Goal: Task Accomplishment & Management: Complete application form

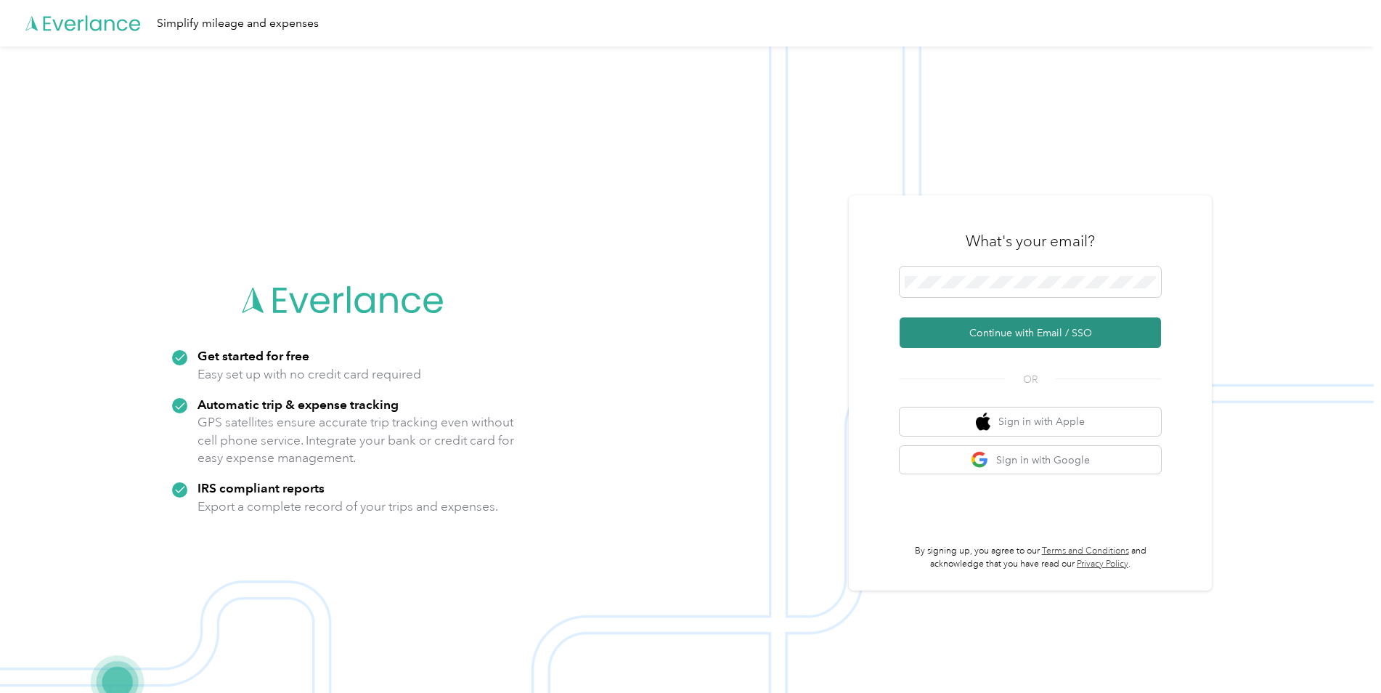
click at [1019, 337] on button "Continue with Email / SSO" at bounding box center [1029, 332] width 261 height 30
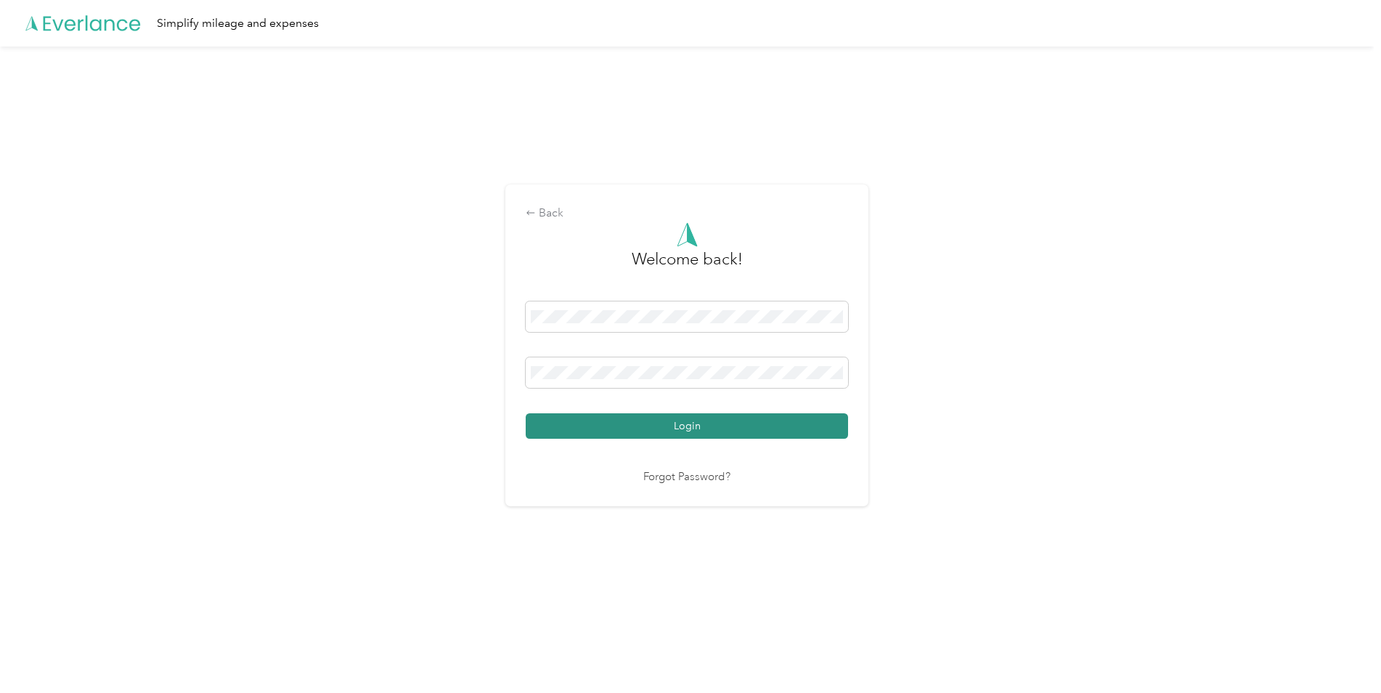
click at [661, 431] on button "Login" at bounding box center [687, 425] width 322 height 25
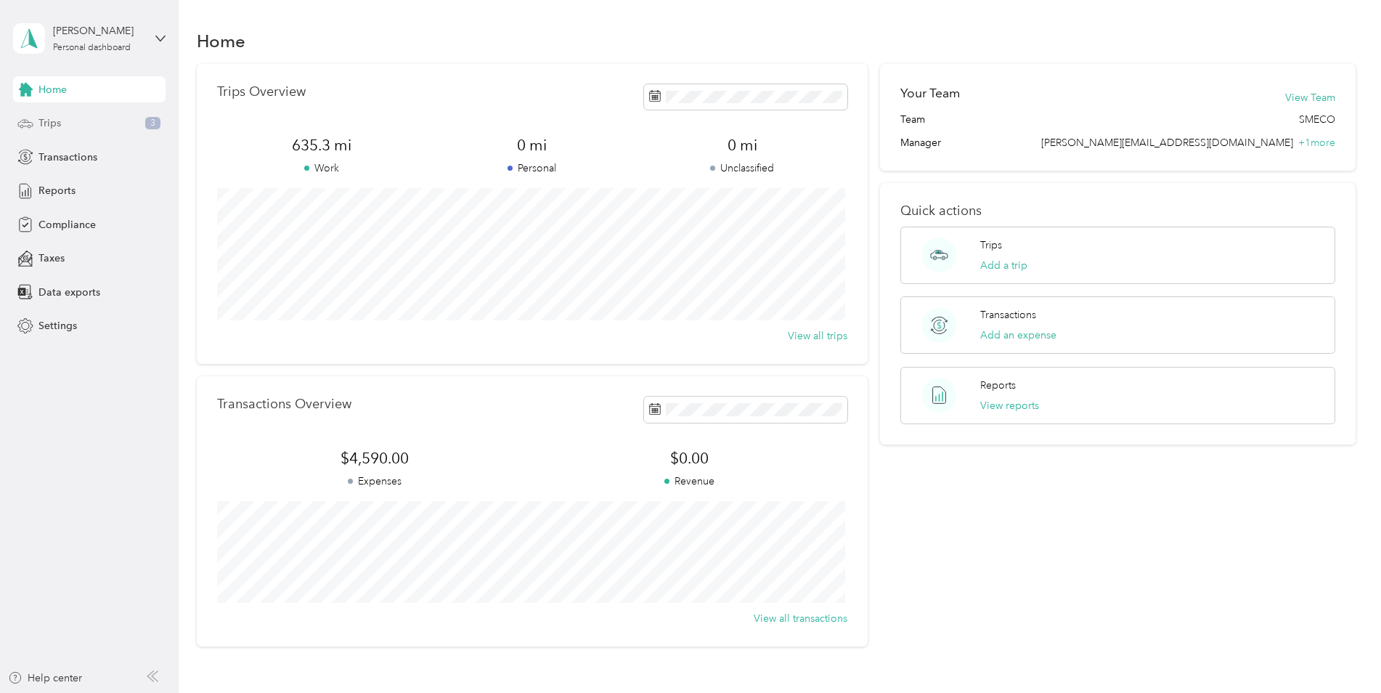
click at [76, 124] on div "Trips 3" at bounding box center [89, 123] width 152 height 26
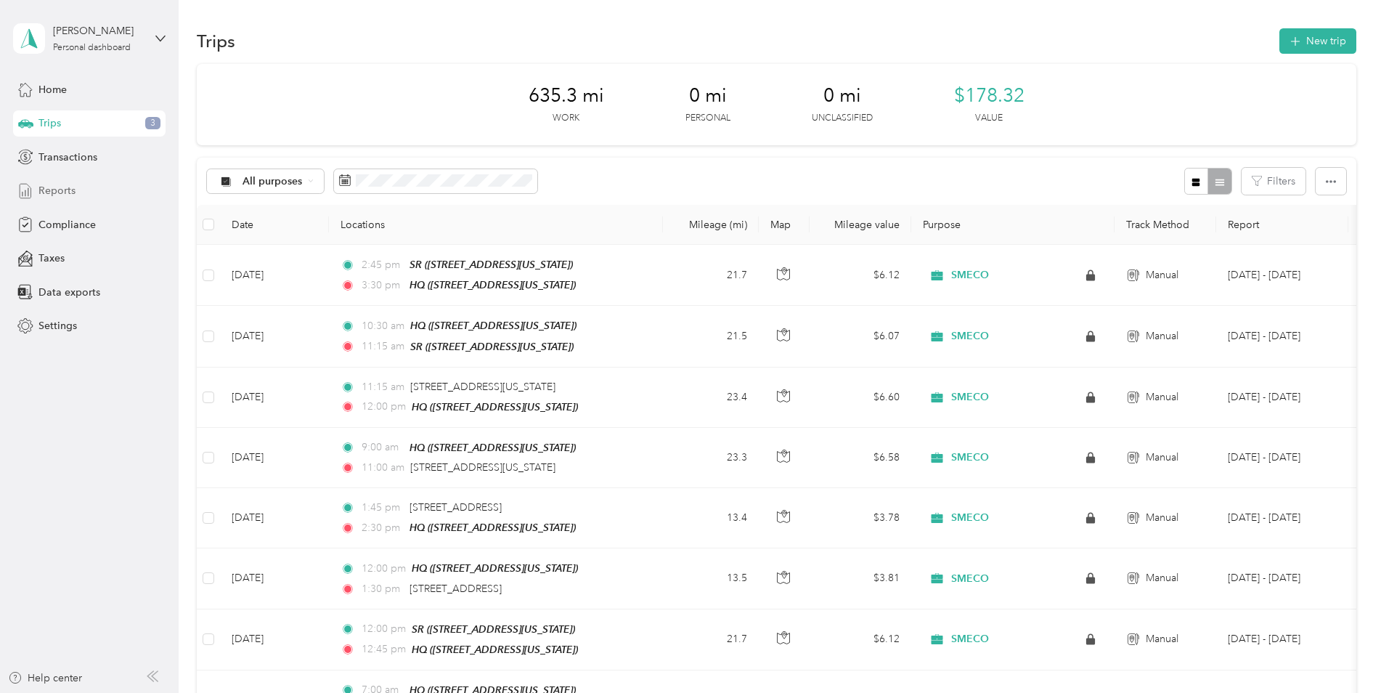
click at [55, 191] on span "Reports" at bounding box center [56, 190] width 37 height 15
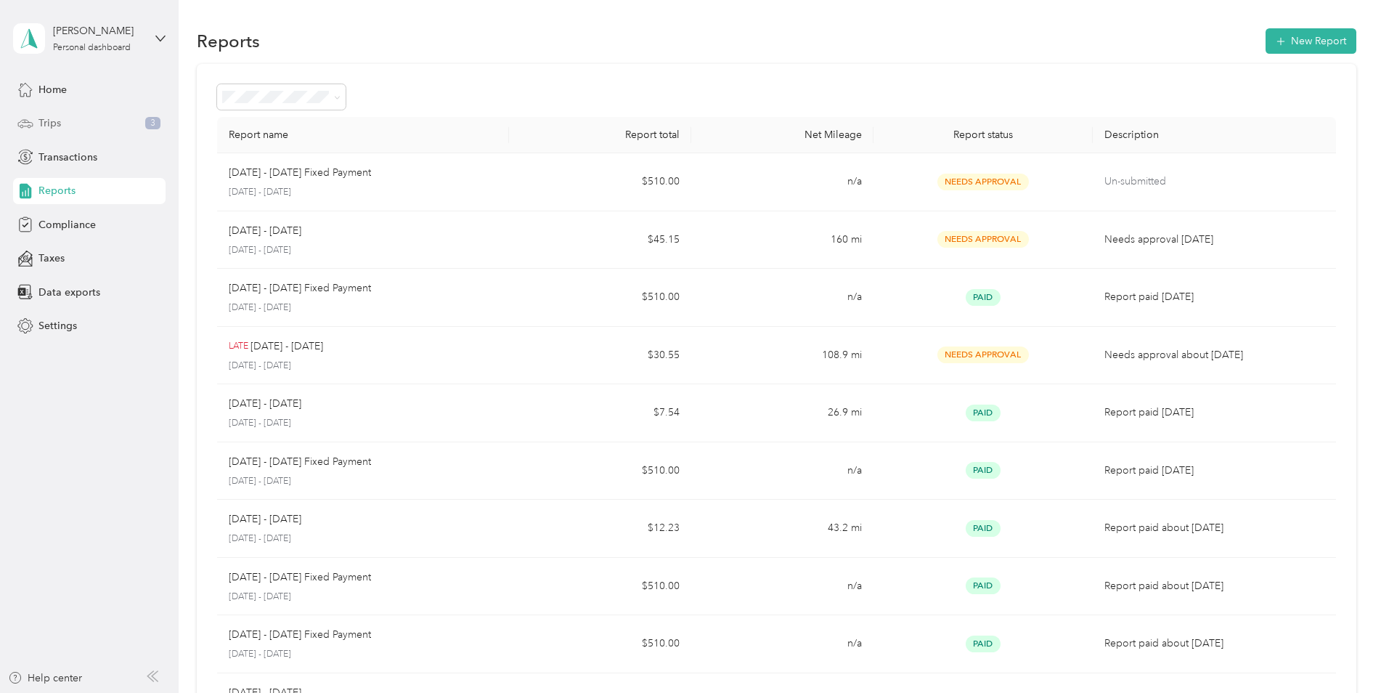
click at [69, 124] on div "Trips 3" at bounding box center [89, 123] width 152 height 26
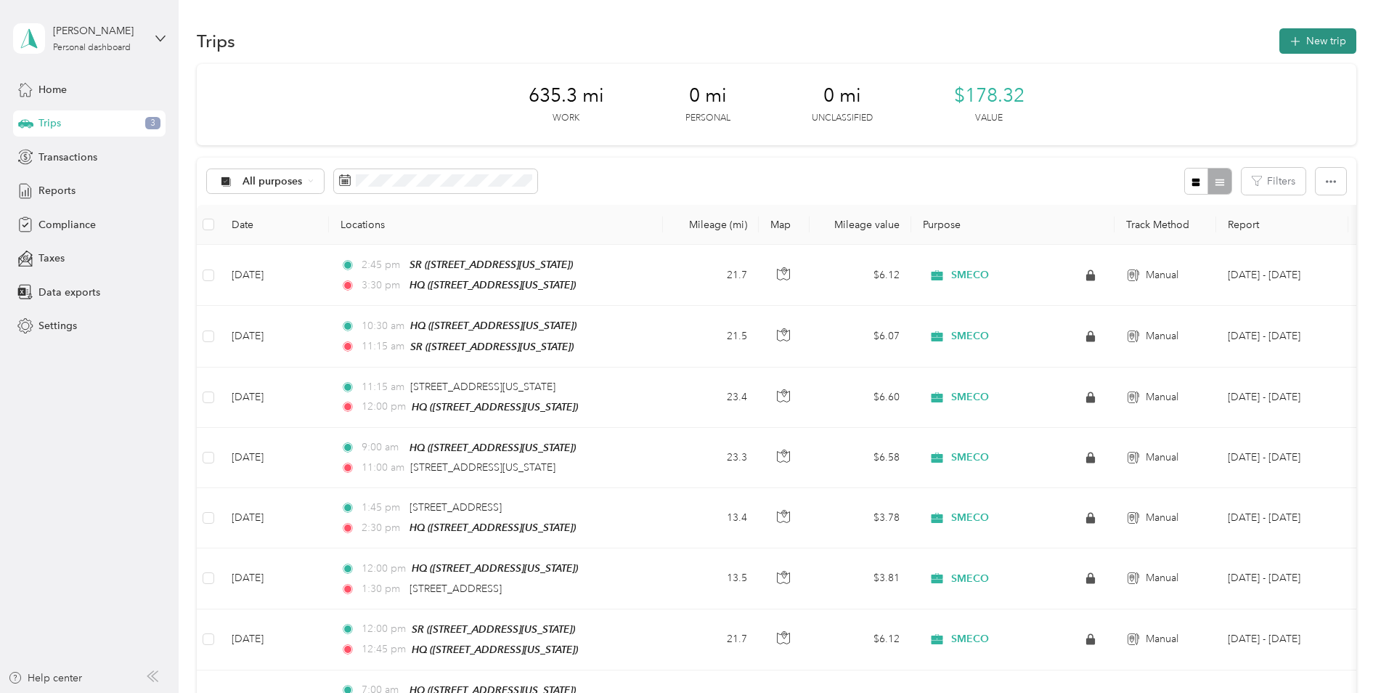
click at [1315, 38] on button "New trip" at bounding box center [1317, 40] width 77 height 25
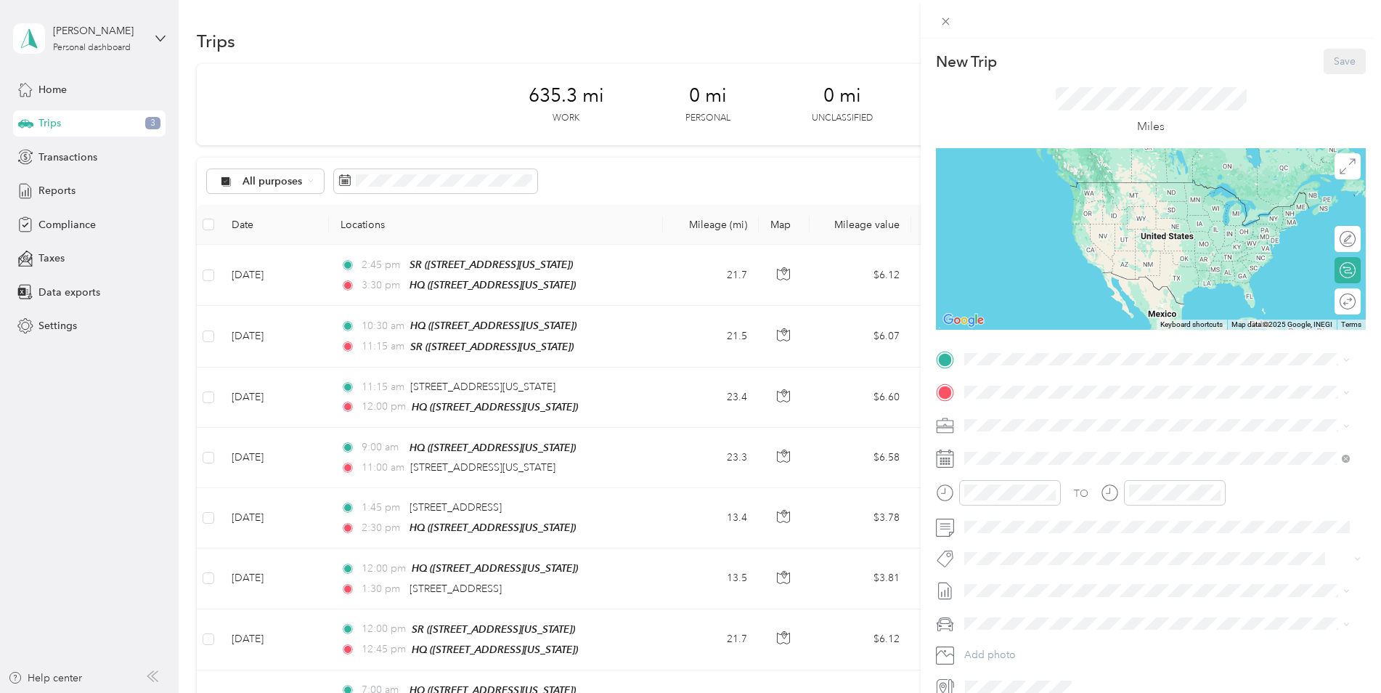
click at [998, 439] on span "[STREET_ADDRESS][US_STATE]" at bounding box center [1064, 433] width 145 height 12
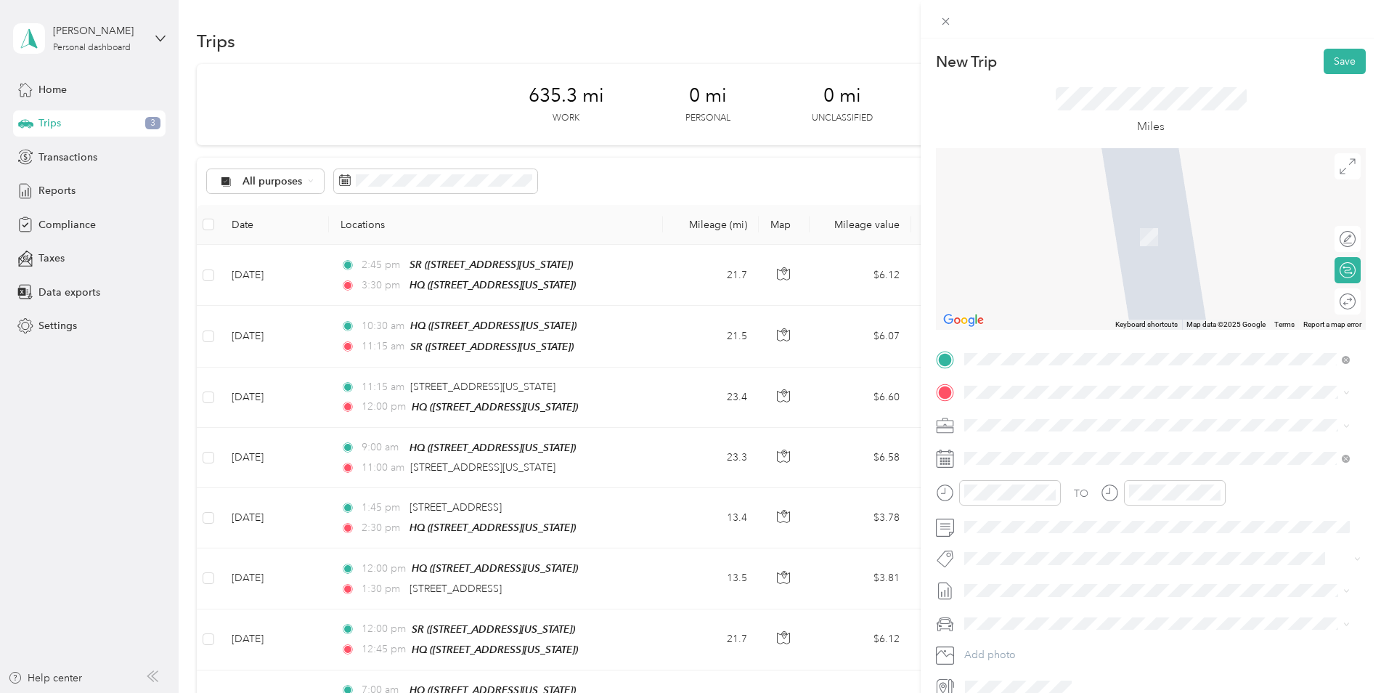
click at [1009, 513] on span "[STREET_ADDRESS][US_STATE]" at bounding box center [1064, 507] width 145 height 12
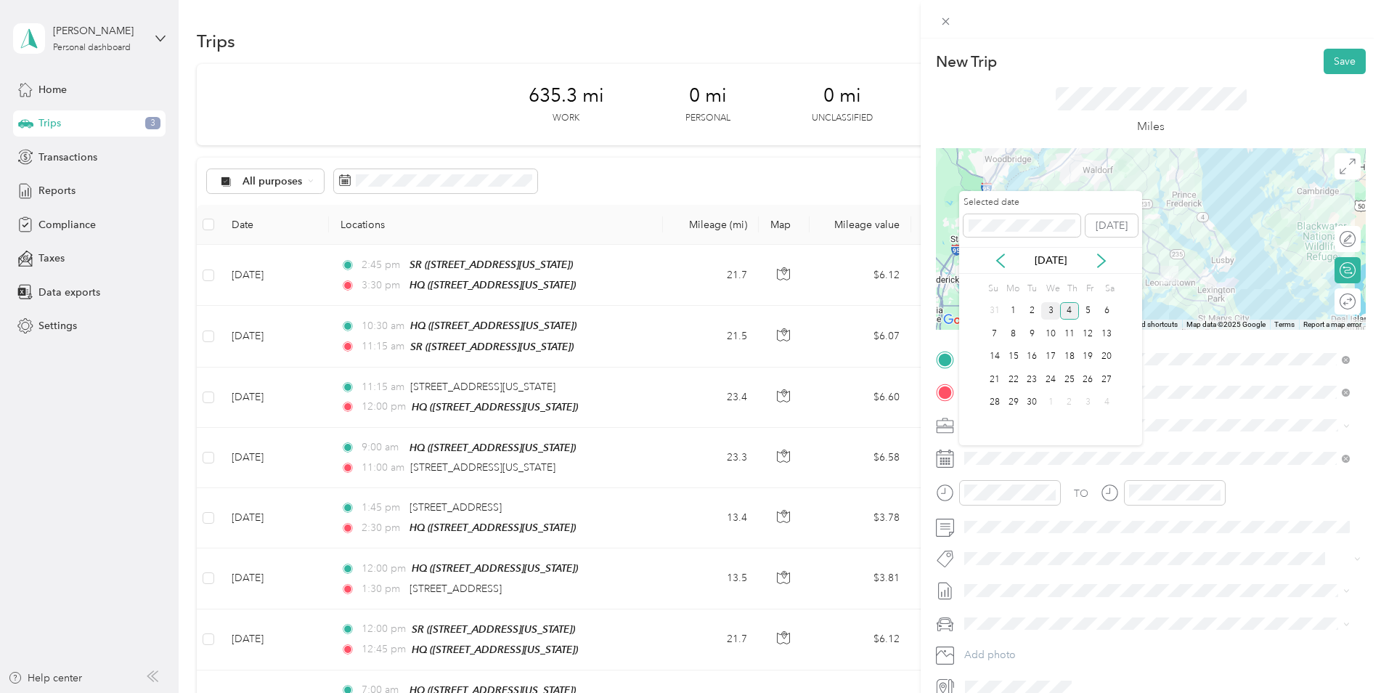
click at [1051, 315] on div "3" at bounding box center [1050, 311] width 19 height 18
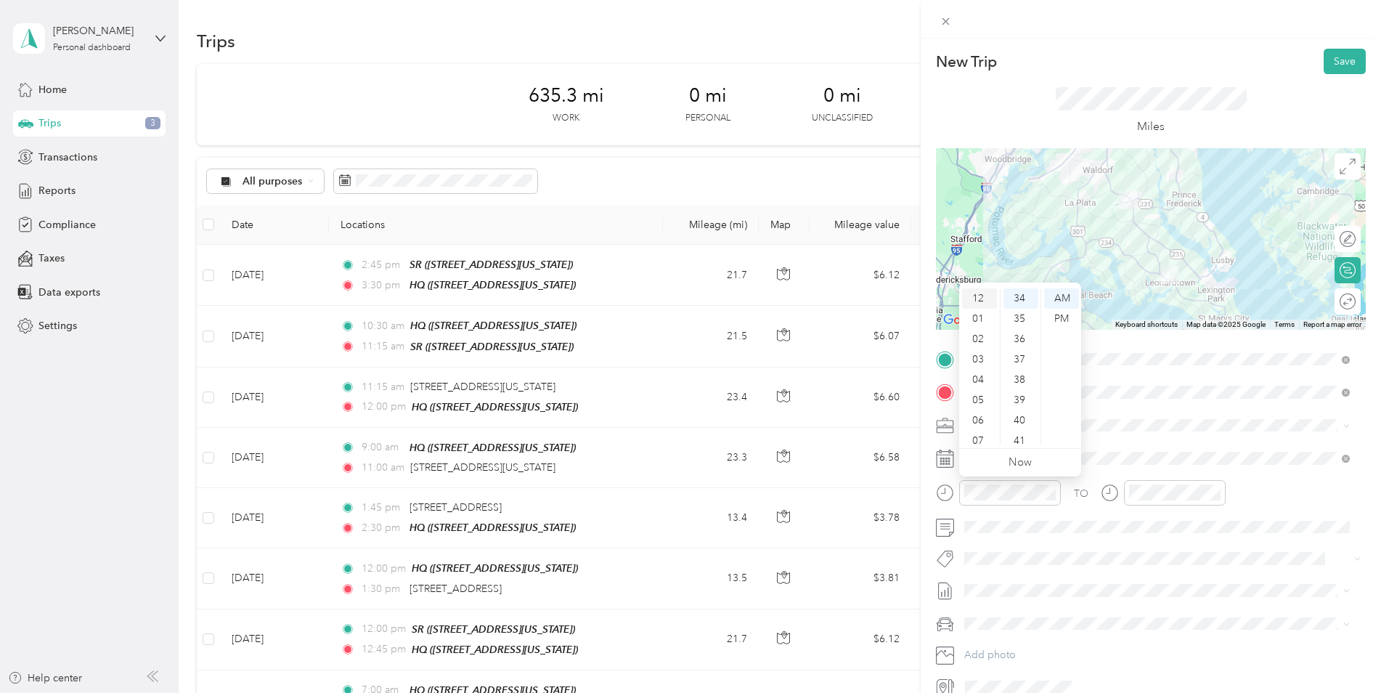
click at [981, 298] on div "12" at bounding box center [979, 298] width 35 height 20
click at [1019, 381] on div "15" at bounding box center [1020, 385] width 35 height 20
click at [1061, 314] on div "PM" at bounding box center [1061, 319] width 35 height 20
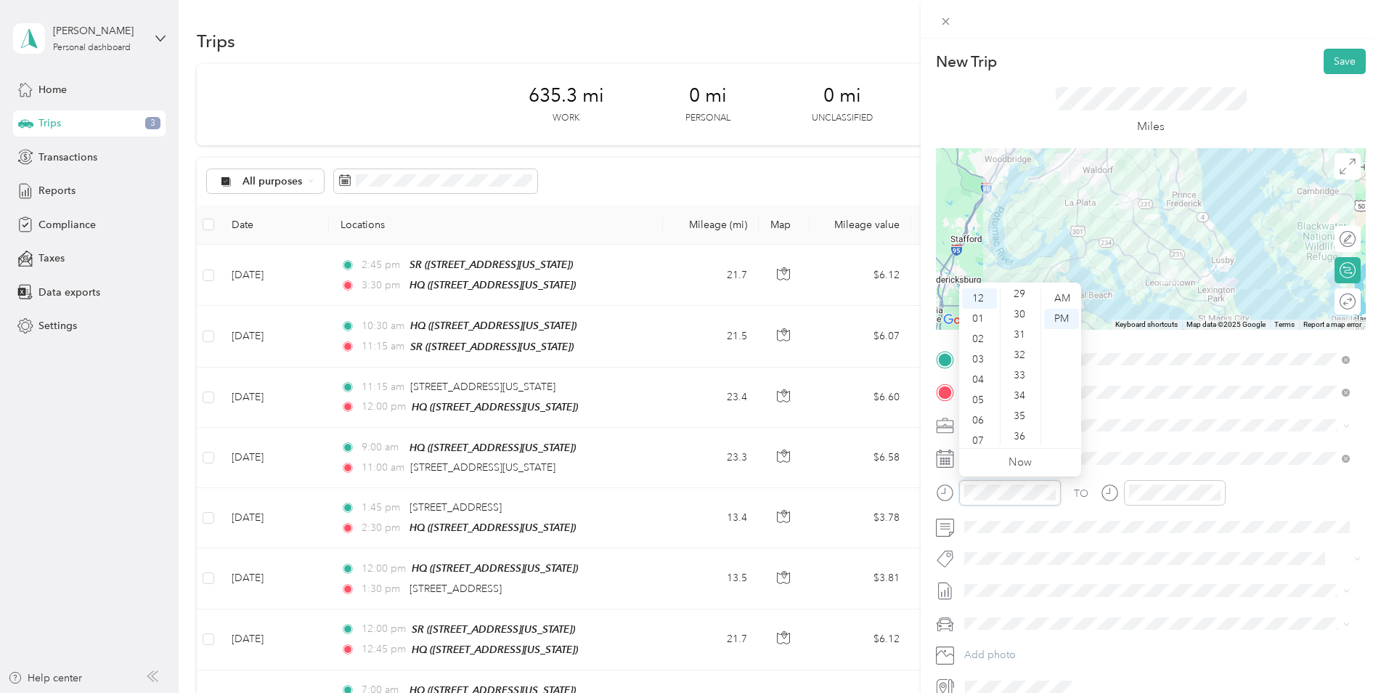
scroll to position [595, 0]
click at [1016, 318] on div "30" at bounding box center [1020, 313] width 35 height 20
click at [1132, 447] on span at bounding box center [1162, 457] width 407 height 23
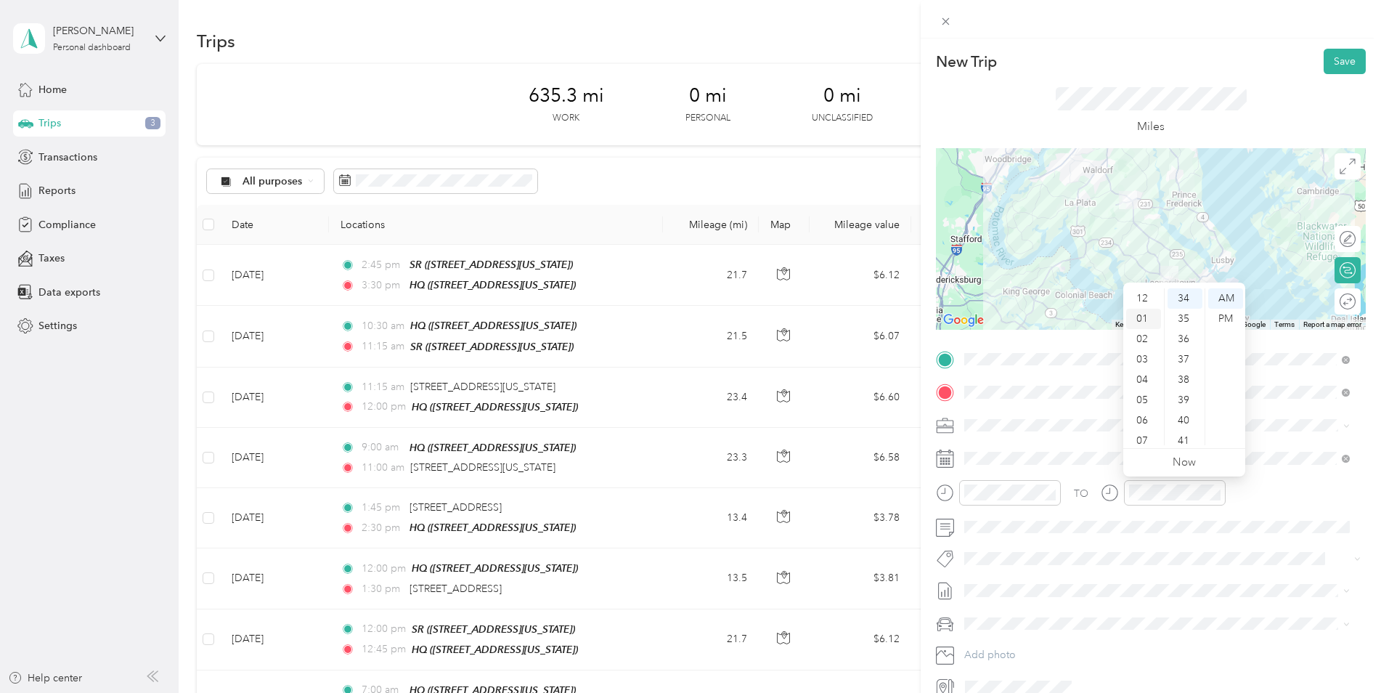
click at [1145, 320] on div "01" at bounding box center [1143, 319] width 35 height 20
click at [1188, 347] on div "15" at bounding box center [1184, 348] width 35 height 20
click at [1225, 325] on div "PM" at bounding box center [1225, 319] width 35 height 20
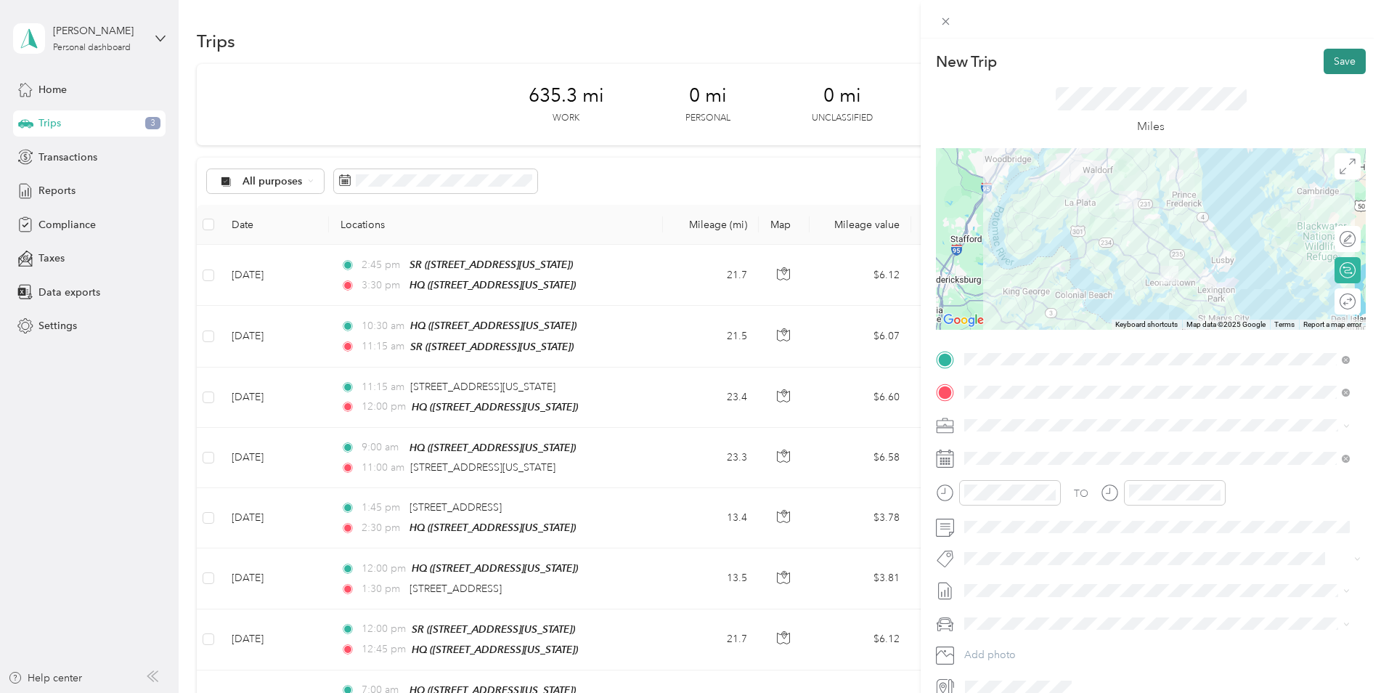
click at [1337, 65] on button "Save" at bounding box center [1344, 61] width 42 height 25
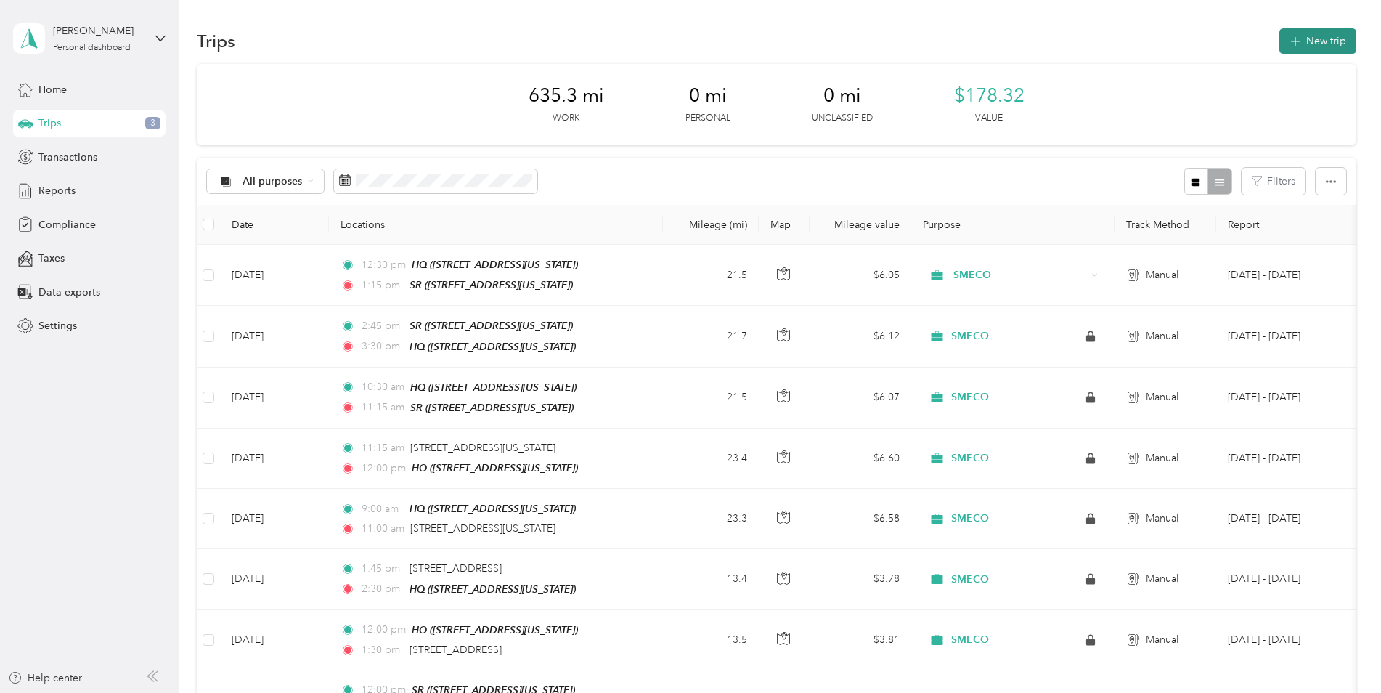
click at [1308, 39] on button "New trip" at bounding box center [1317, 40] width 77 height 25
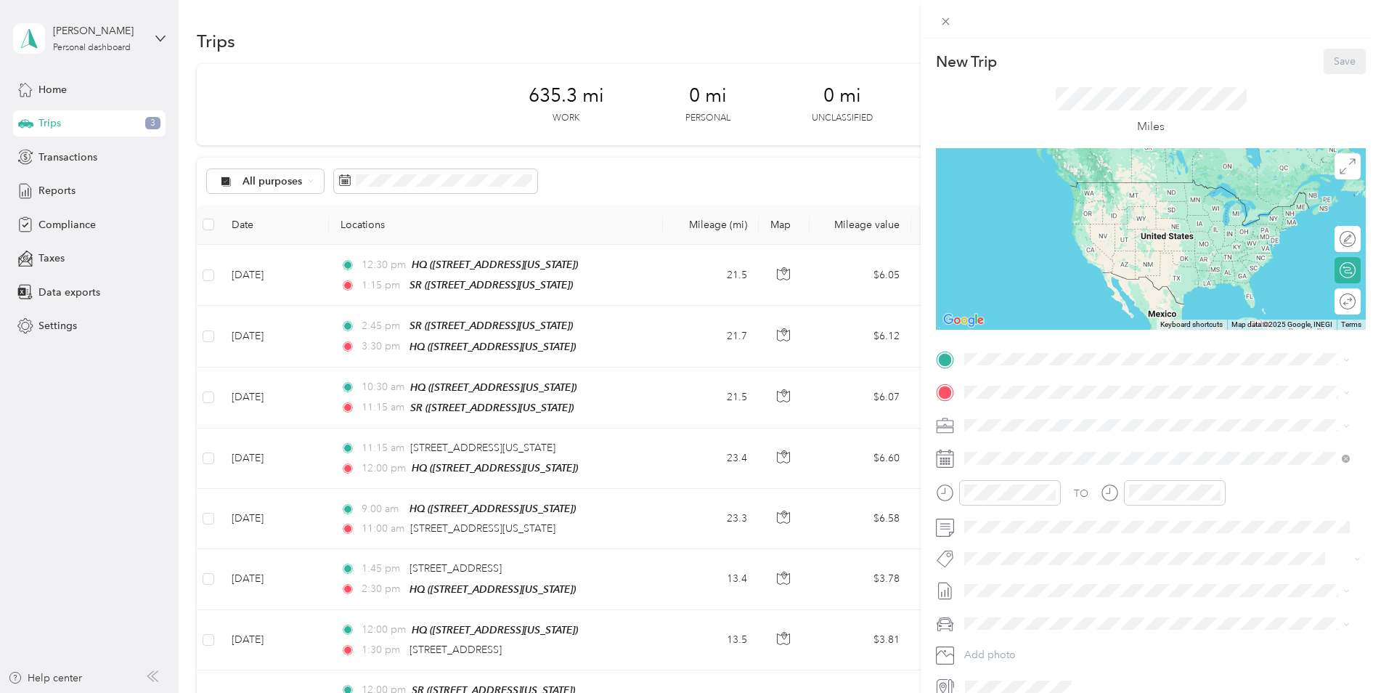
click at [1037, 483] on span "[STREET_ADDRESS][US_STATE]" at bounding box center [1064, 476] width 145 height 12
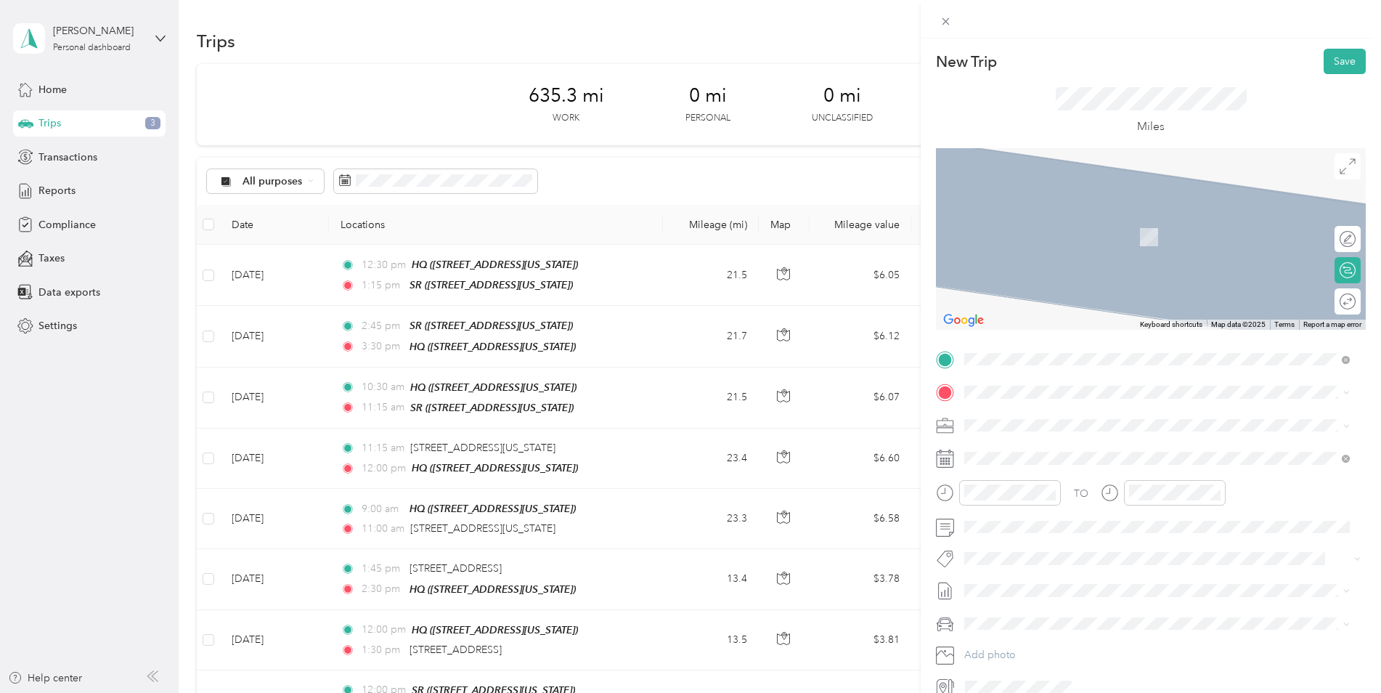
click at [1033, 457] on div "HQ [STREET_ADDRESS][US_STATE]" at bounding box center [1064, 455] width 145 height 30
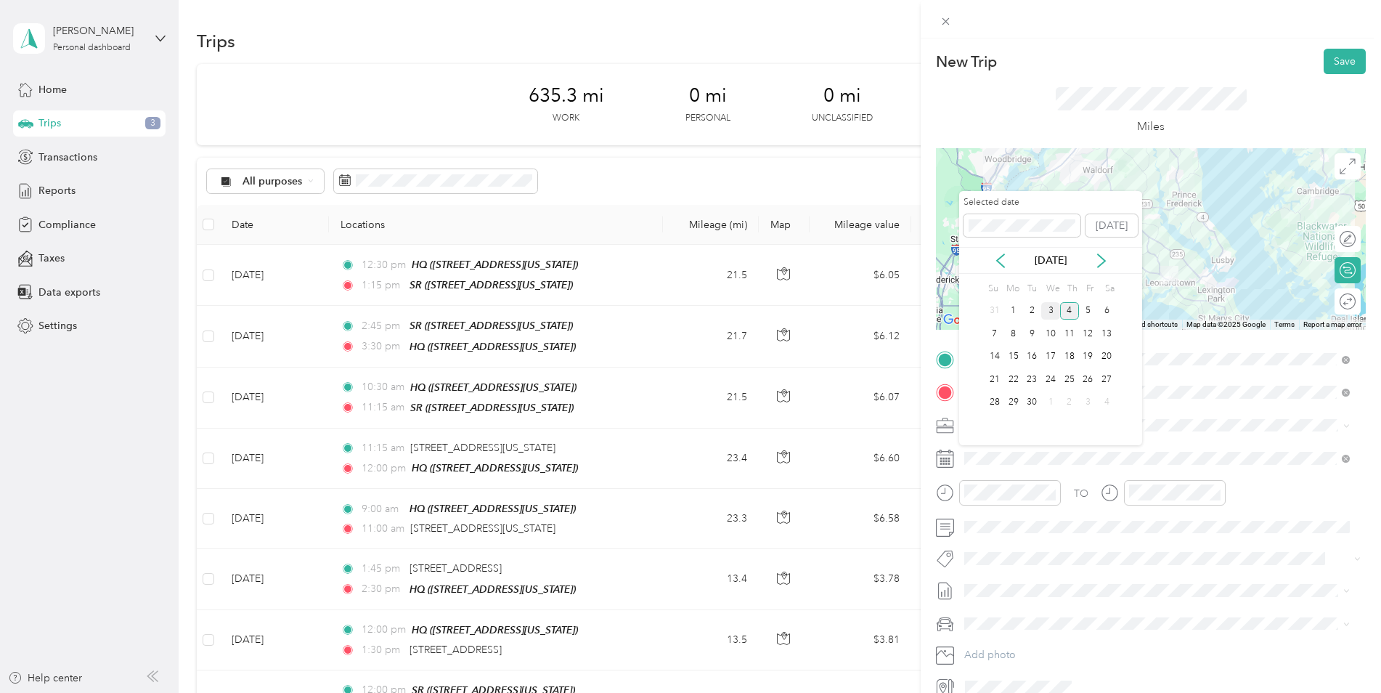
click at [1050, 311] on div "3" at bounding box center [1050, 311] width 19 height 18
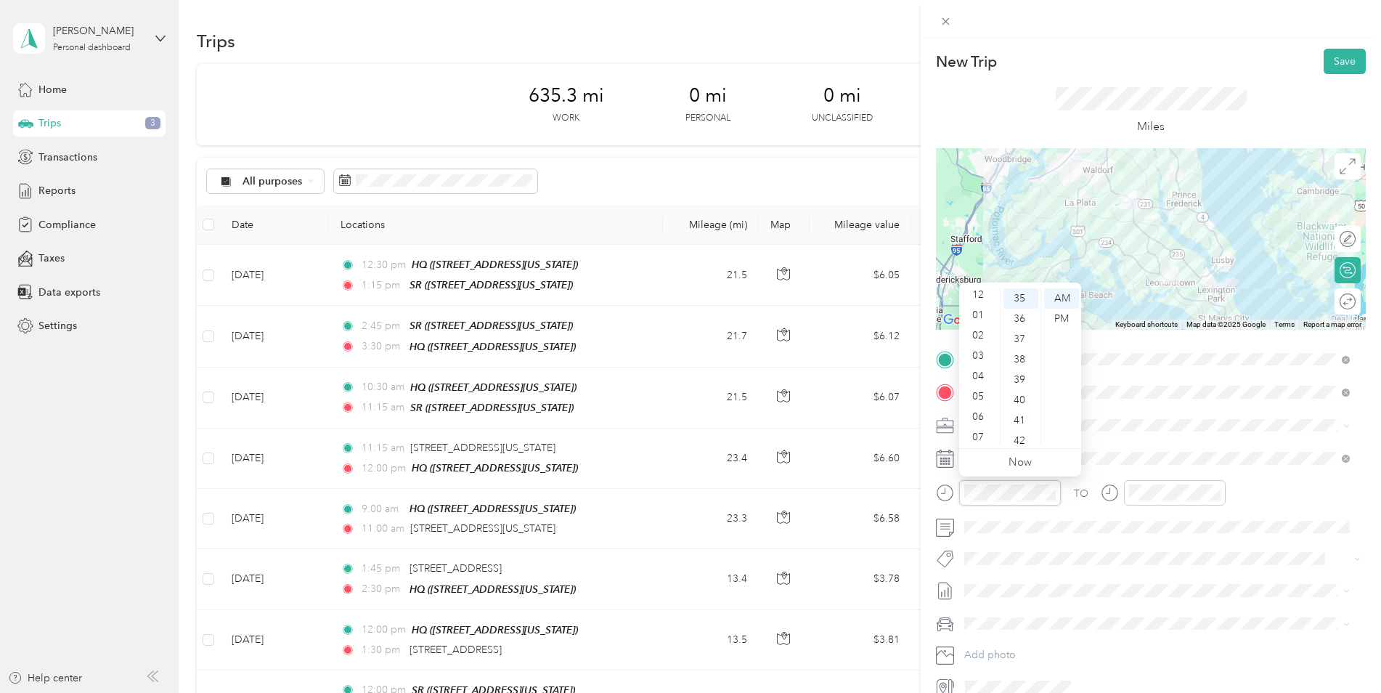
scroll to position [0, 0]
click at [979, 361] on div "03" at bounding box center [979, 359] width 35 height 20
click at [1019, 298] on div "00" at bounding box center [1020, 298] width 35 height 20
click at [1058, 321] on div "PM" at bounding box center [1061, 319] width 35 height 20
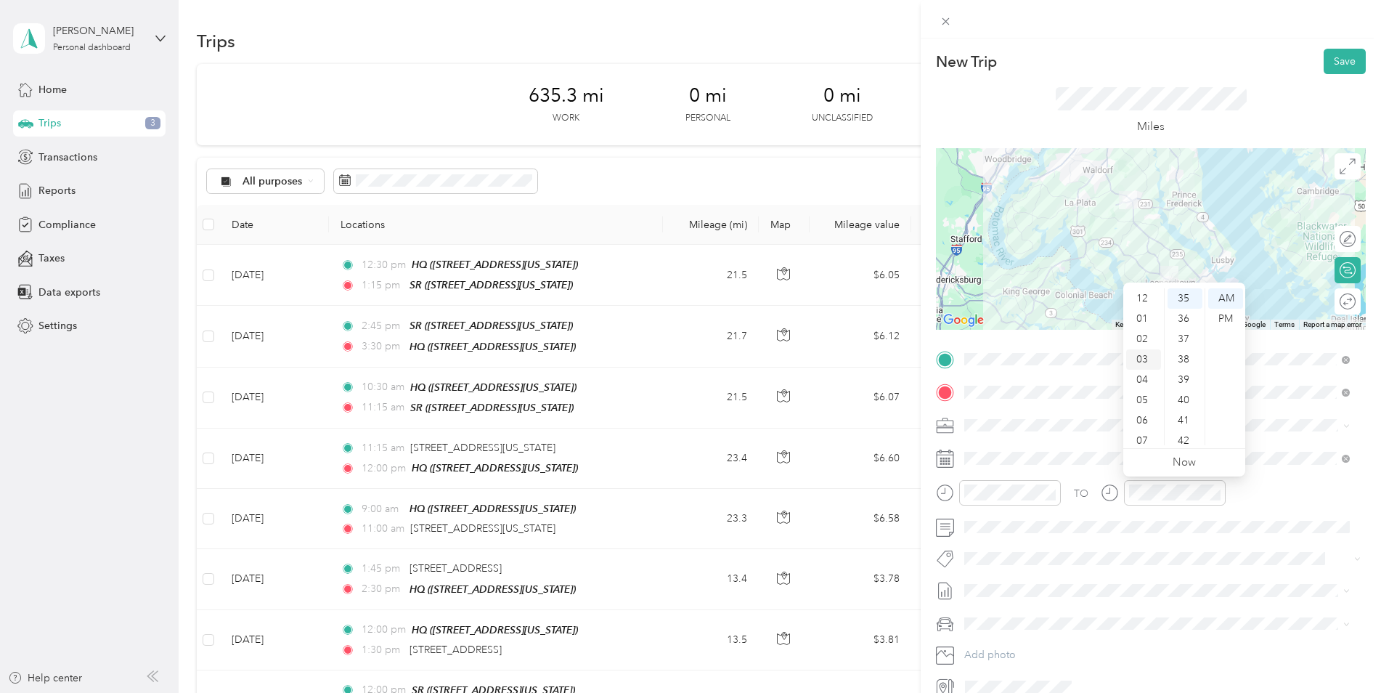
click at [1145, 359] on div "03" at bounding box center [1143, 359] width 35 height 20
click at [1228, 318] on div "PM" at bounding box center [1225, 319] width 35 height 20
click at [1185, 359] on div "45" at bounding box center [1184, 356] width 35 height 20
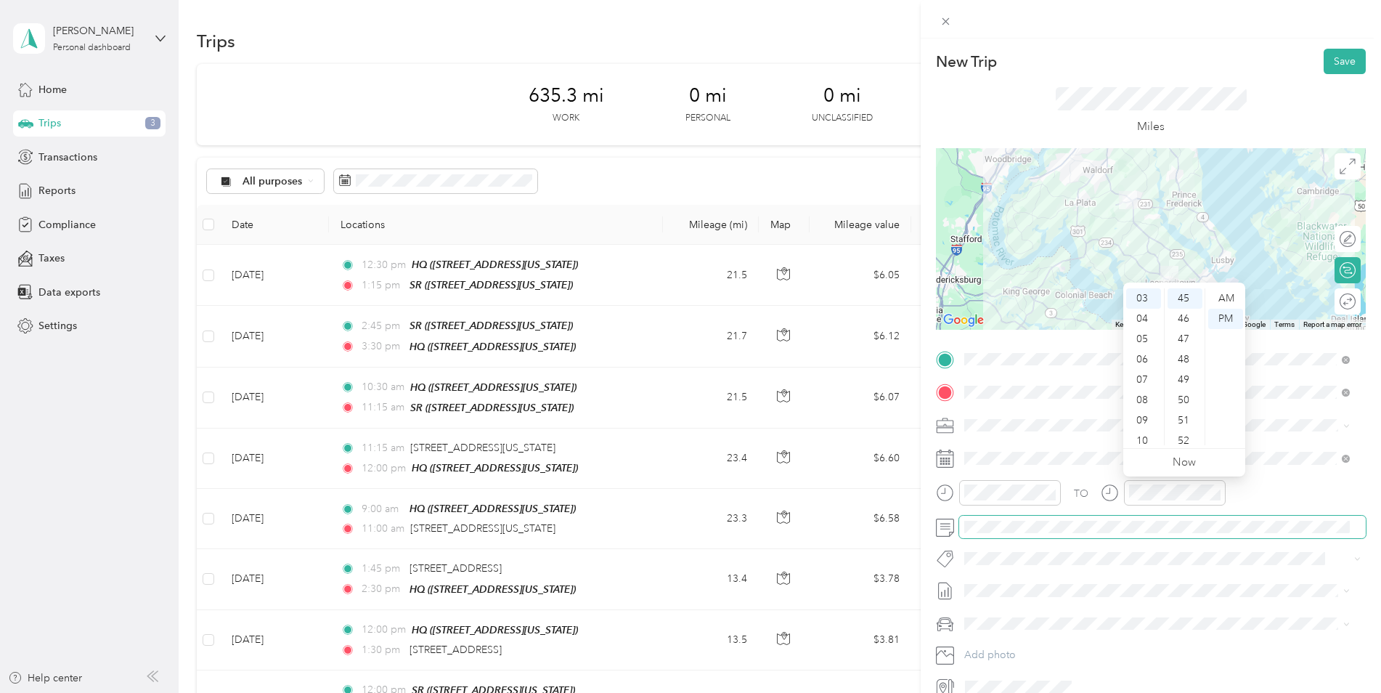
click at [1085, 518] on span at bounding box center [1162, 526] width 407 height 23
click at [1086, 535] on span at bounding box center [1162, 526] width 407 height 23
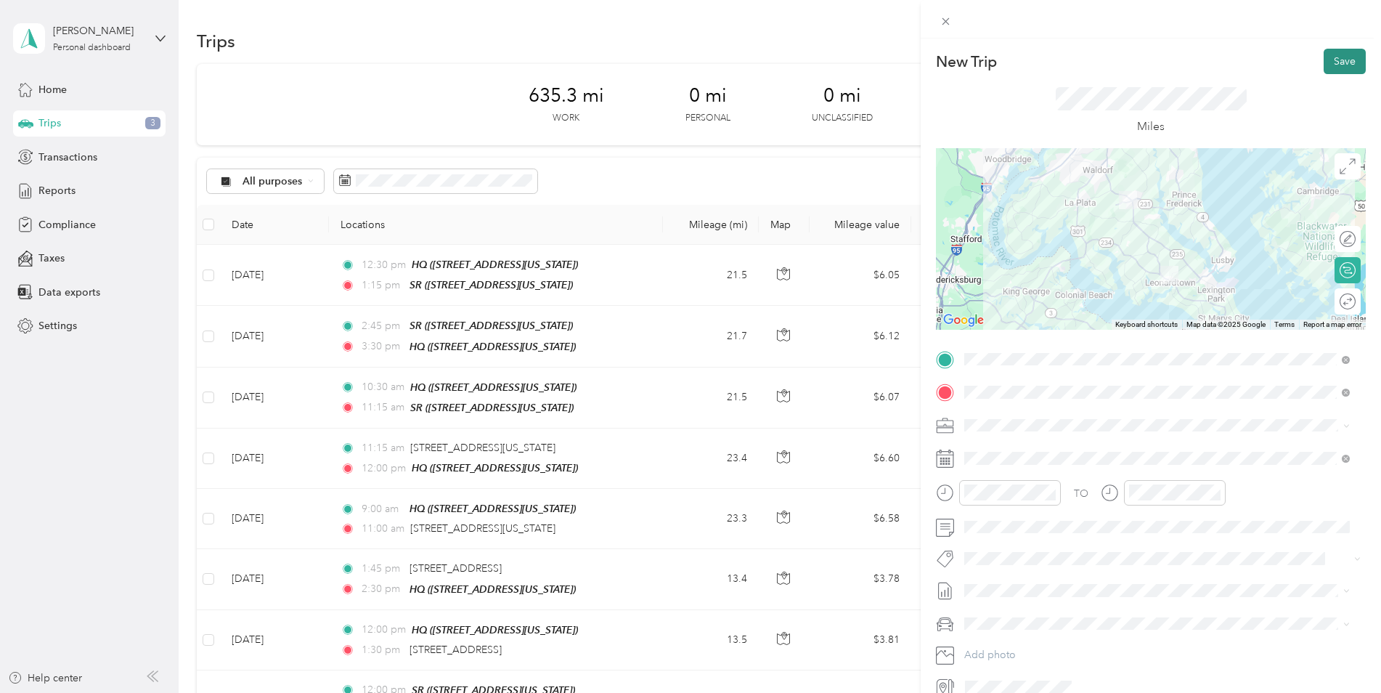
click at [1323, 56] on button "Save" at bounding box center [1344, 61] width 42 height 25
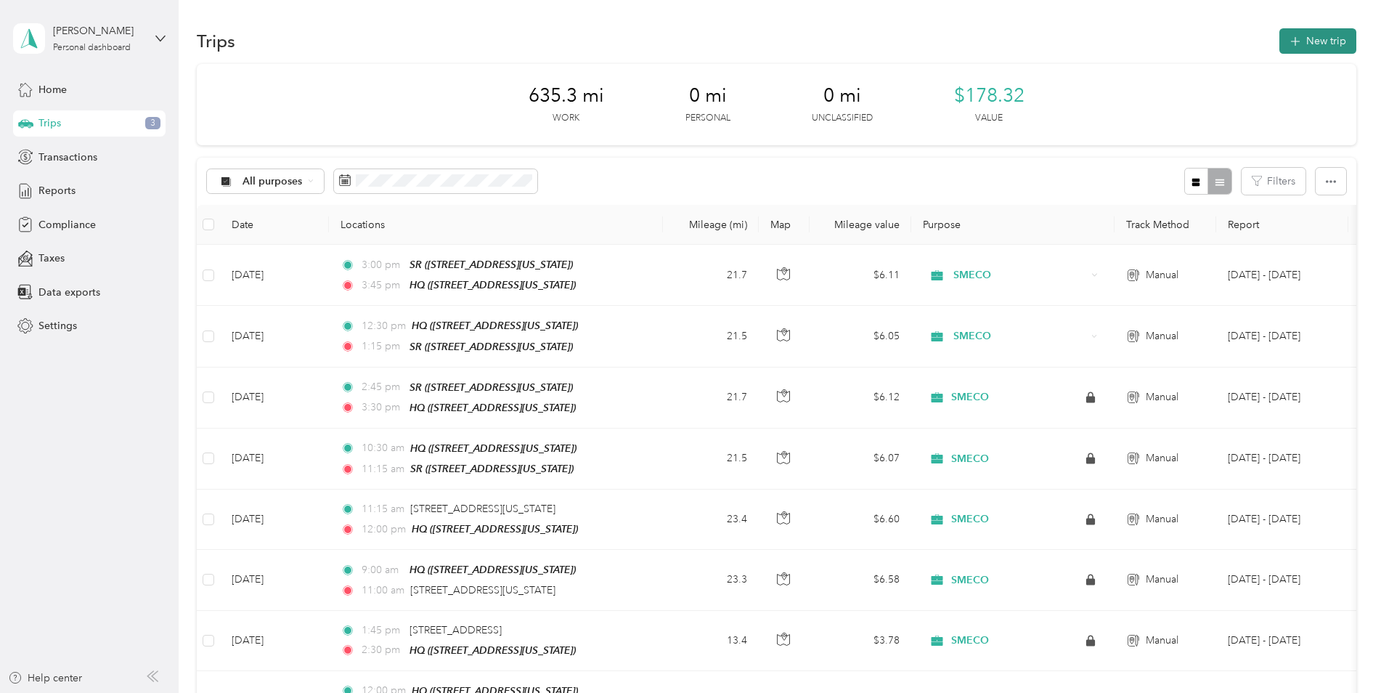
click at [1302, 39] on button "New trip" at bounding box center [1317, 40] width 77 height 25
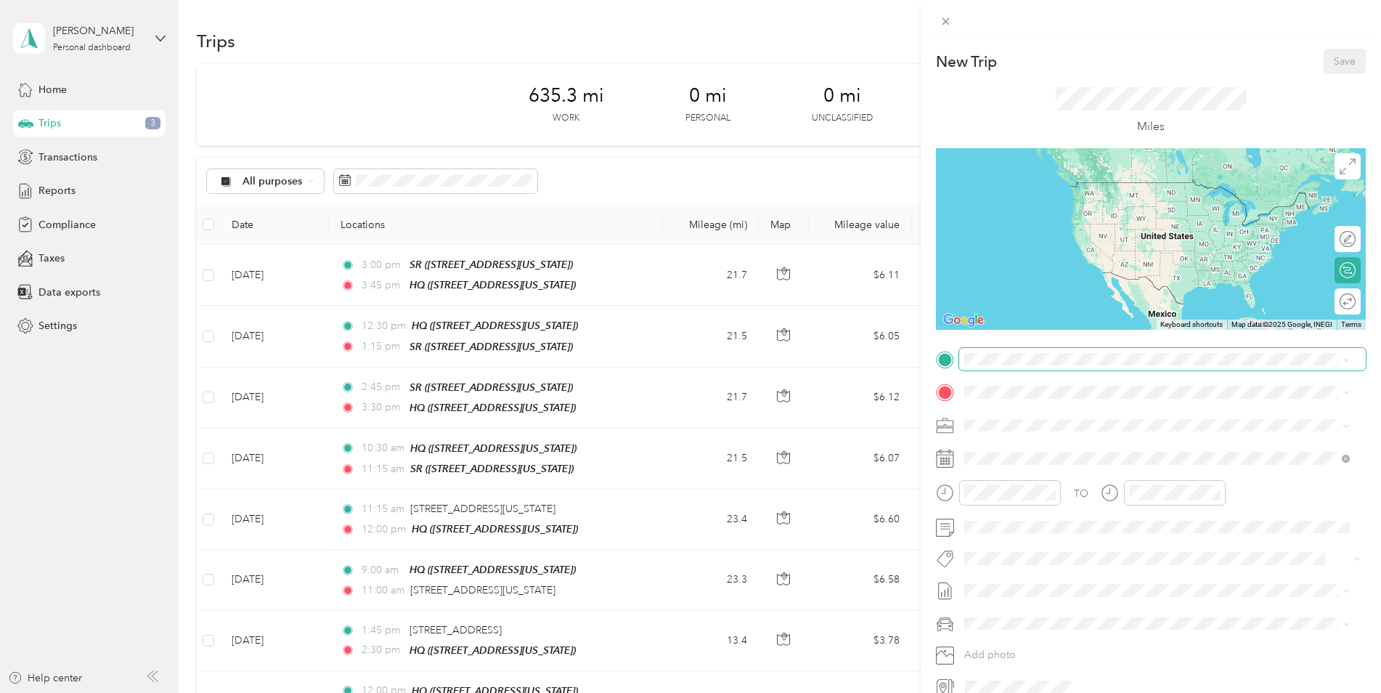
click at [1000, 351] on span at bounding box center [1162, 359] width 407 height 23
click at [1029, 440] on div "HQ [STREET_ADDRESS][US_STATE]" at bounding box center [1064, 425] width 145 height 30
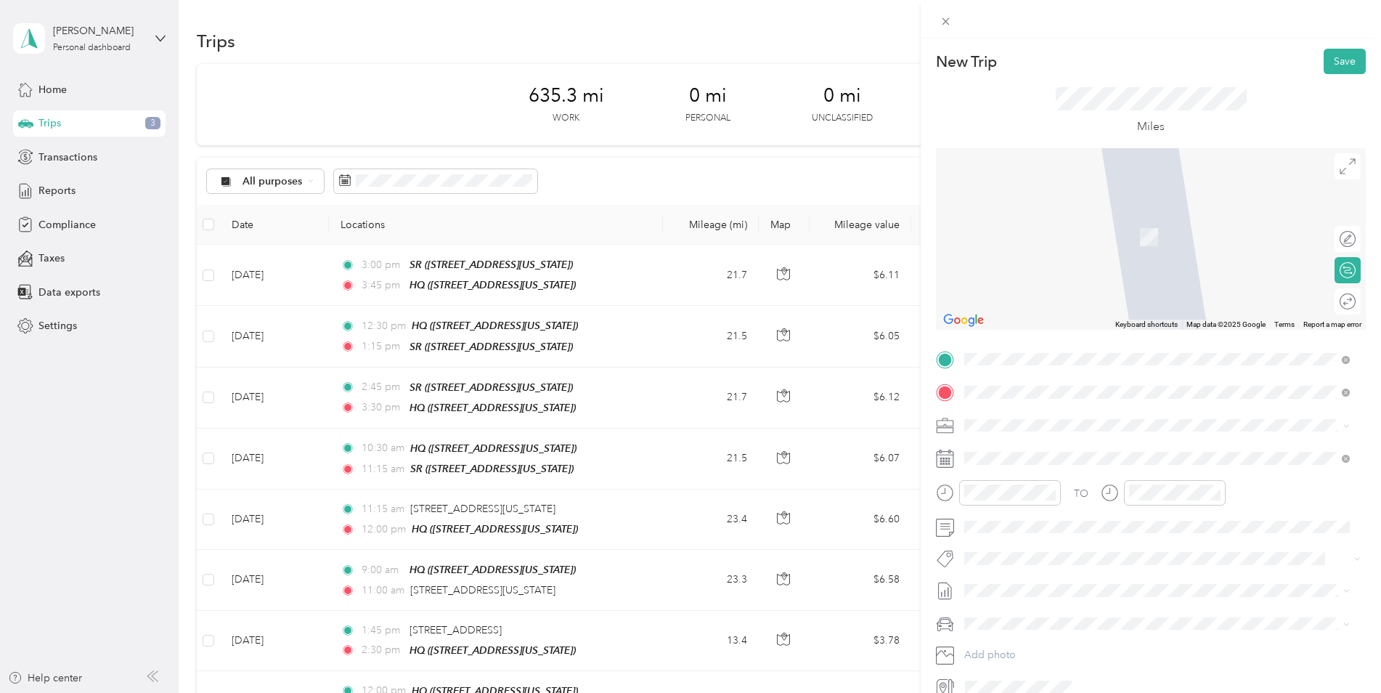
click at [1017, 451] on span "[STREET_ADDRESS][PERSON_NAME][US_STATE][US_STATE]" at bounding box center [1131, 444] width 279 height 13
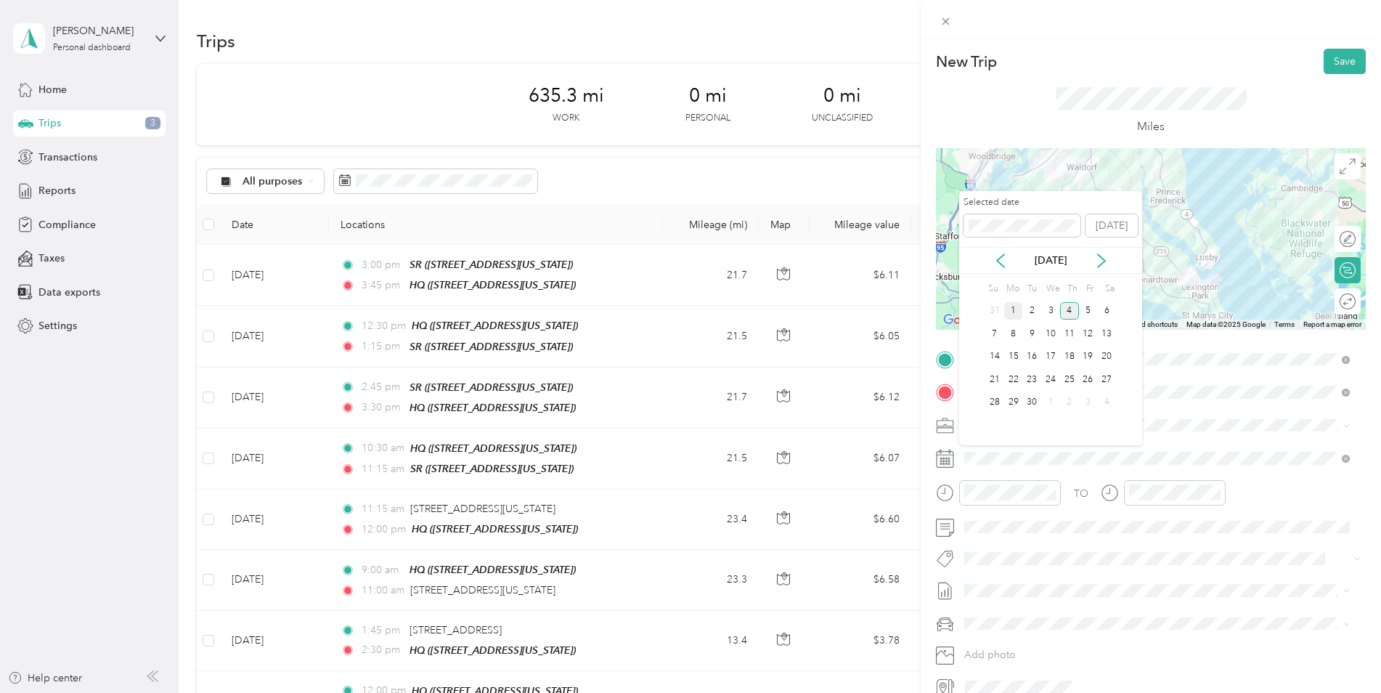
click at [1020, 309] on div "1" at bounding box center [1013, 311] width 19 height 18
click at [1003, 262] on icon at bounding box center [1000, 260] width 15 height 15
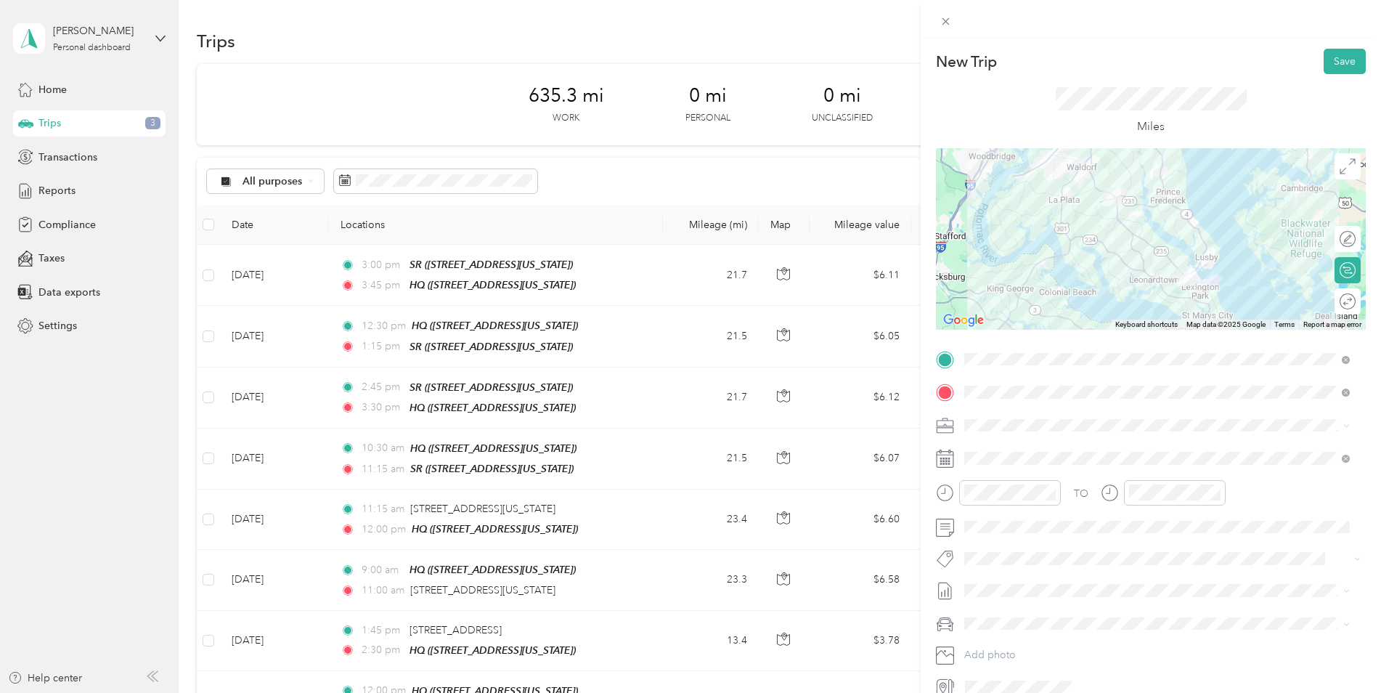
click at [1246, 489] on div "TO" at bounding box center [1151, 498] width 430 height 36
click at [951, 23] on icon at bounding box center [945, 21] width 12 height 12
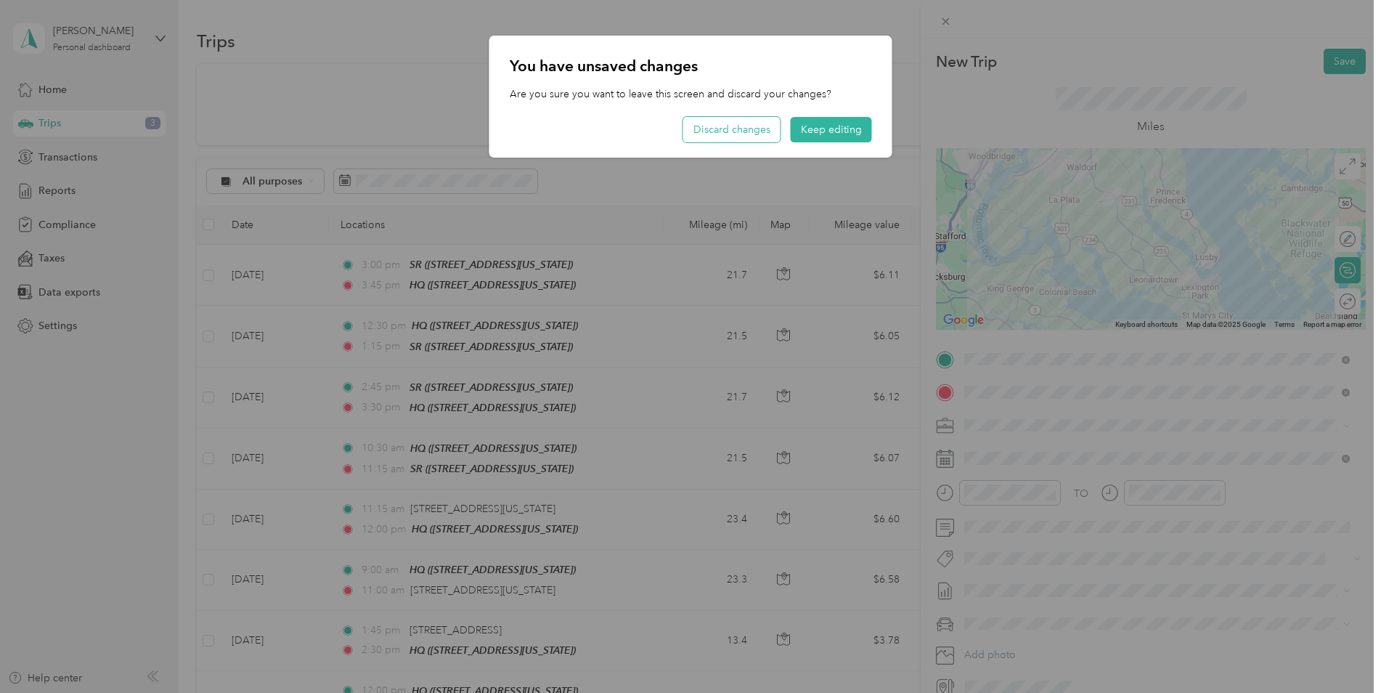
click at [744, 123] on button "Discard changes" at bounding box center [731, 129] width 97 height 25
